Goal: Check status: Check status

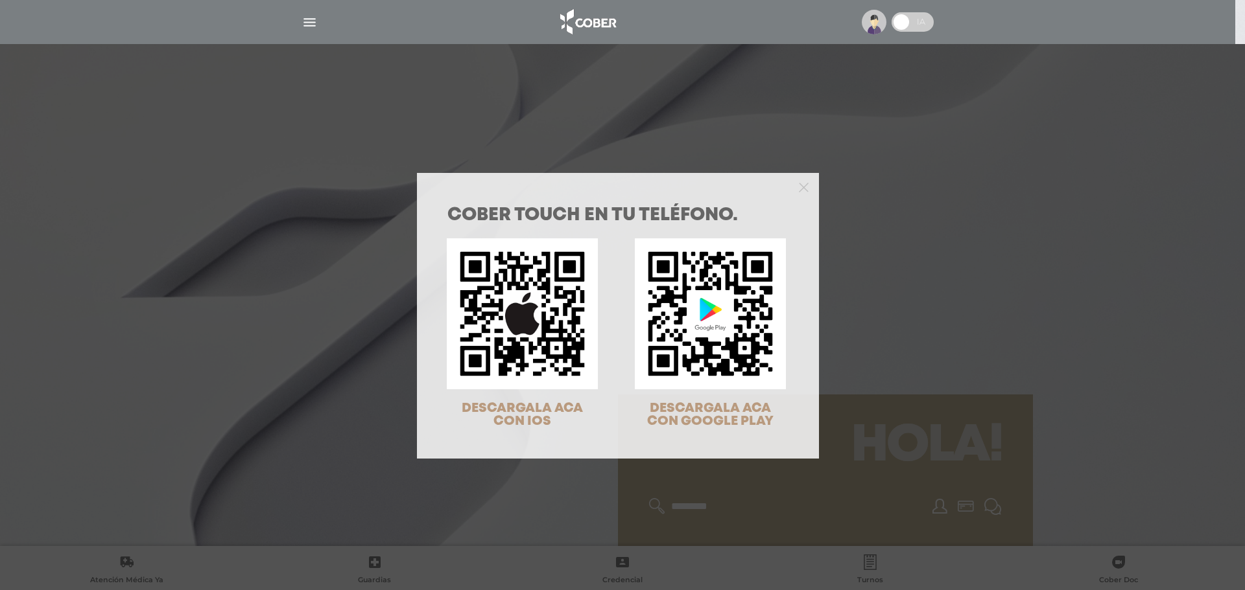
click at [931, 385] on div "COBER TOUCH en tu teléfono. DESCARGALA ACA CON IOS DESCARGALA ACA CON GOOGLE PL…" at bounding box center [622, 295] width 1245 height 590
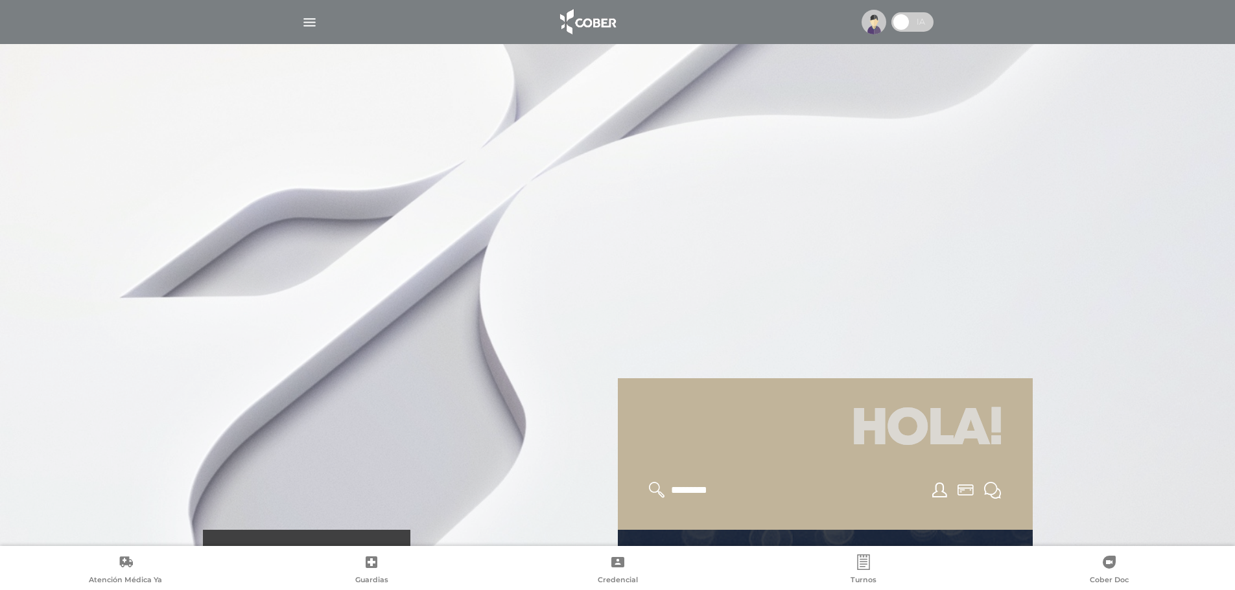
scroll to position [324, 0]
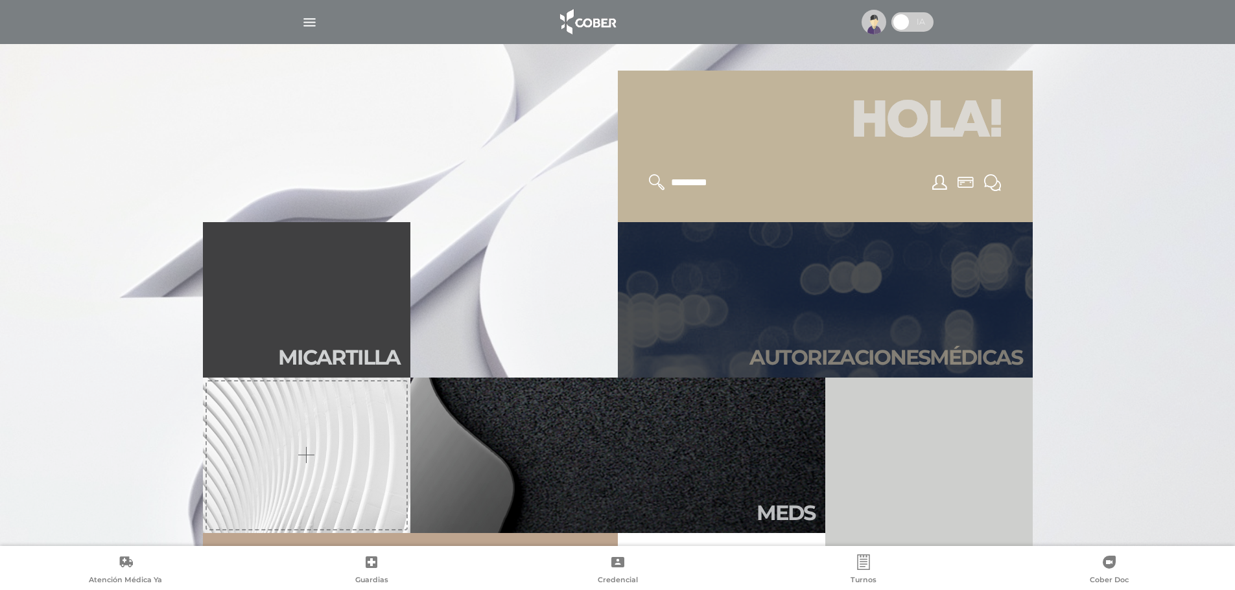
click at [916, 352] on h2 "Autori zaciones médicas" at bounding box center [885, 357] width 273 height 25
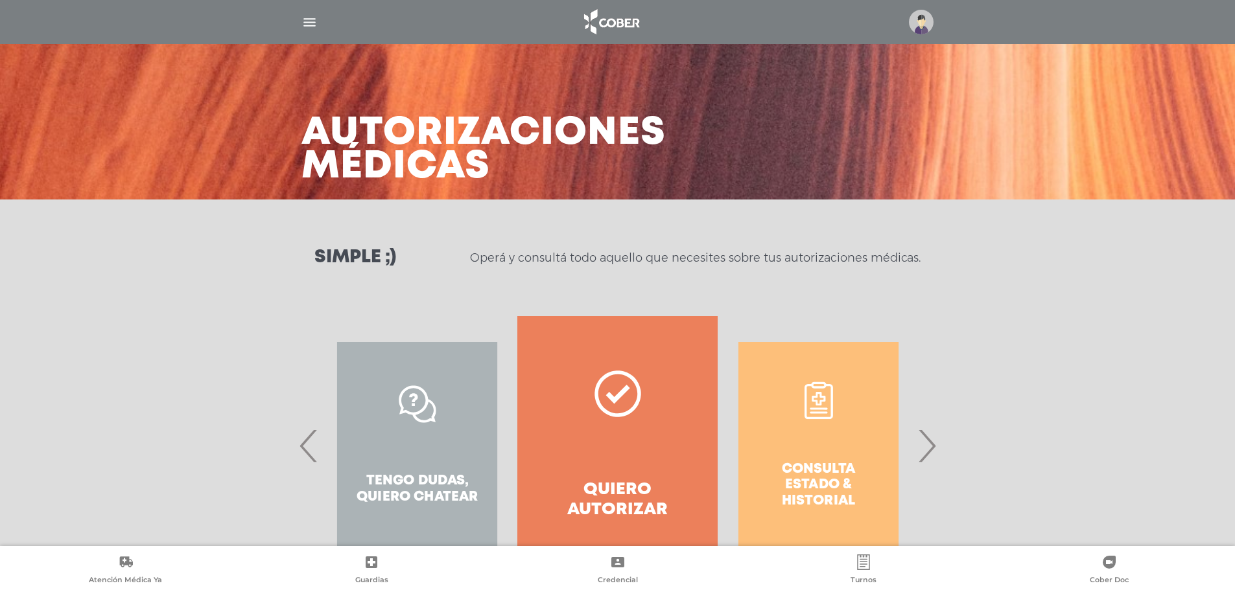
click at [918, 469] on div "Consulta estado & historial" at bounding box center [818, 445] width 200 height 259
click at [922, 444] on span "›" at bounding box center [926, 446] width 25 height 70
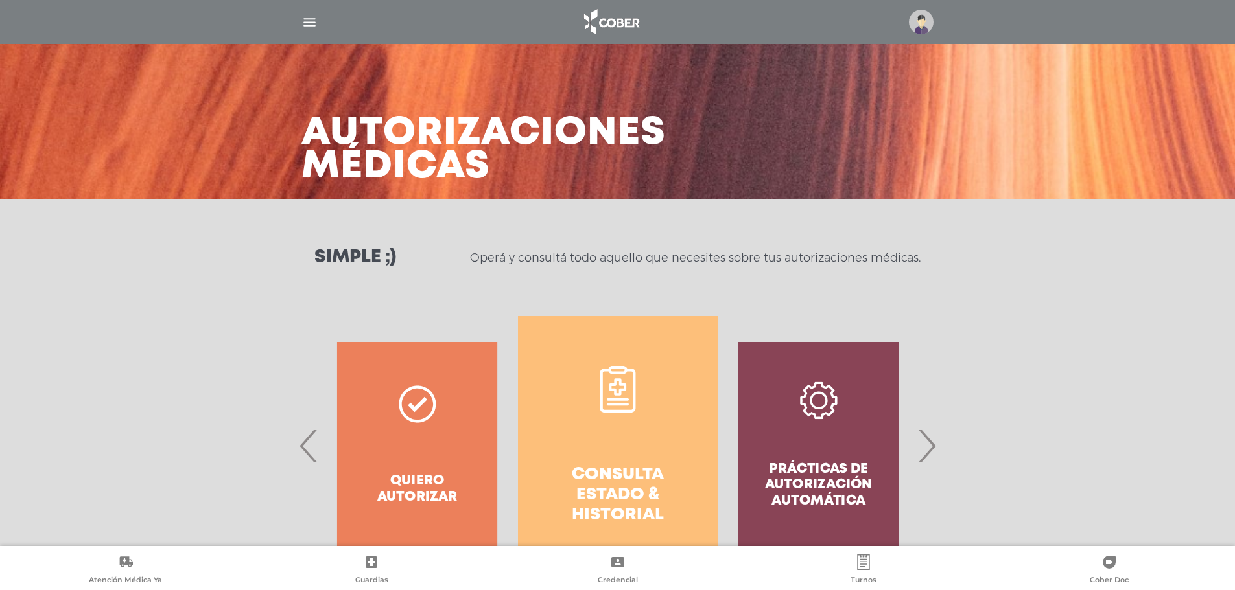
click at [653, 452] on link "Consulta estado & historial" at bounding box center [618, 445] width 200 height 259
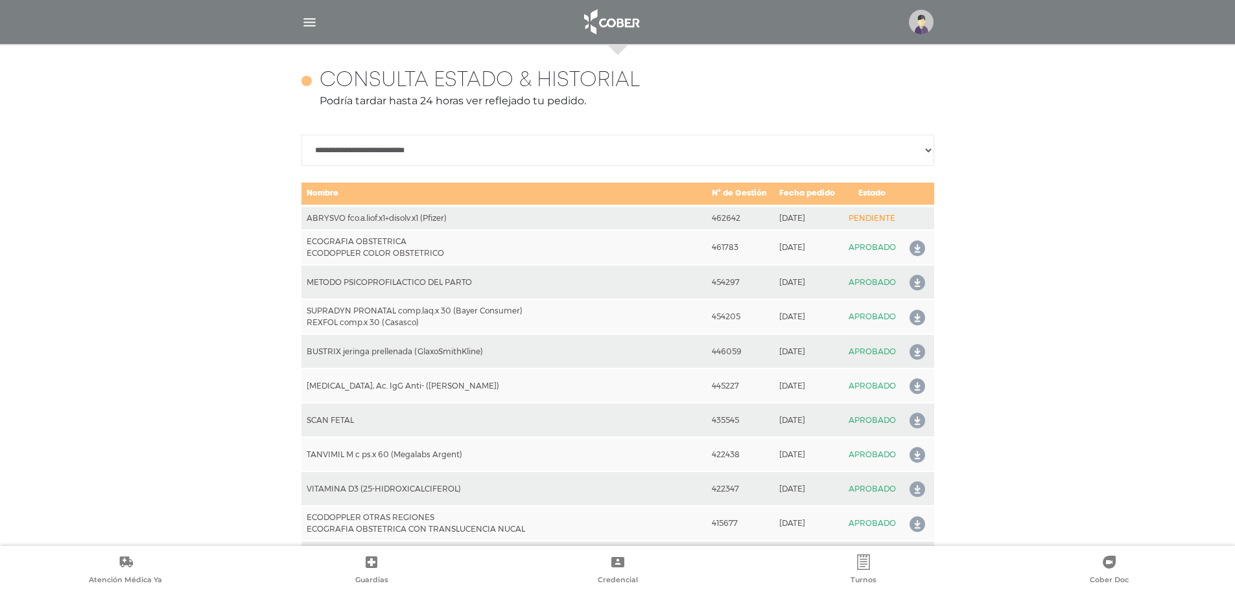
scroll to position [576, 0]
